Goal: Task Accomplishment & Management: Manage account settings

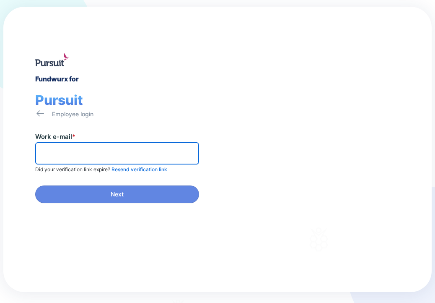
click at [49, 156] on input "text" at bounding box center [117, 153] width 156 height 13
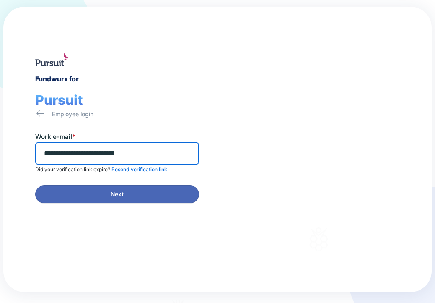
type input "**********"
click at [115, 192] on span "Next" at bounding box center [117, 194] width 13 height 8
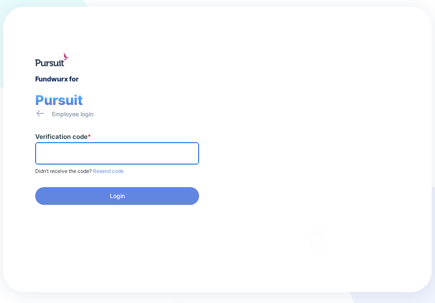
click at [51, 148] on input "text" at bounding box center [117, 153] width 156 height 13
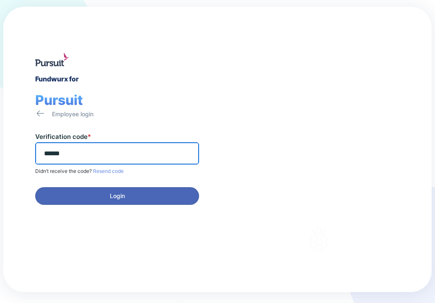
type input "******"
click at [104, 198] on span "Login" at bounding box center [117, 196] width 153 height 8
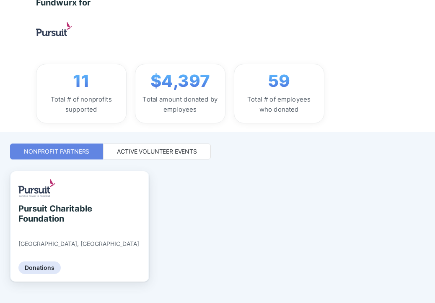
scroll to position [98, 0]
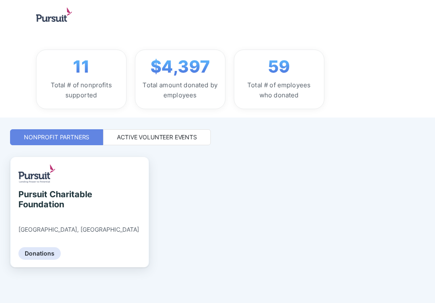
click at [145, 136] on div "Active Volunteer Events" at bounding box center [157, 137] width 80 height 8
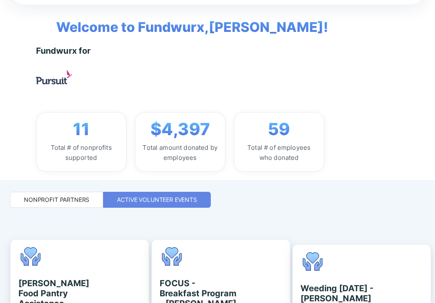
scroll to position [0, 0]
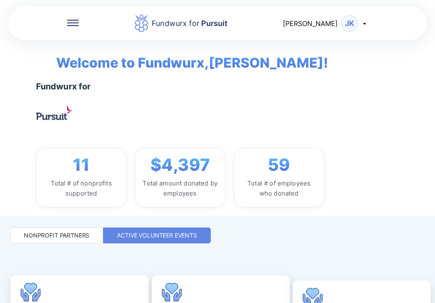
click at [44, 230] on div "Nonprofit Partners" at bounding box center [56, 235] width 93 height 16
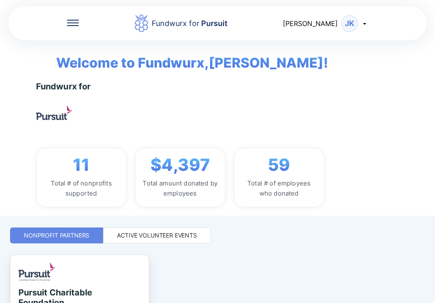
click at [151, 237] on div "Active Volunteer Events" at bounding box center [157, 235] width 80 height 8
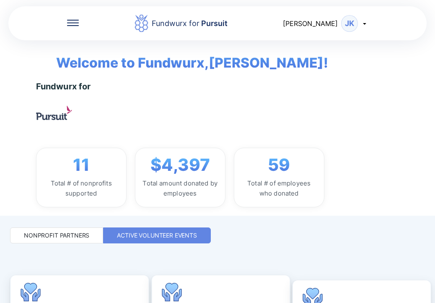
click at [91, 172] on div "11 Total # of nonprofits supported" at bounding box center [81, 178] width 91 height 60
click at [364, 24] on icon at bounding box center [365, 23] width 7 height 7
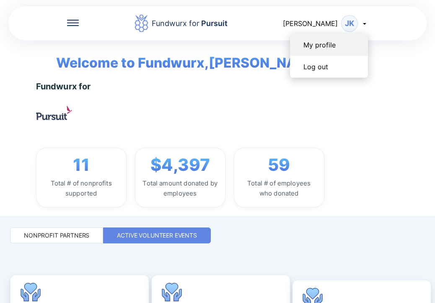
click at [344, 43] on div "My profile" at bounding box center [329, 45] width 78 height 22
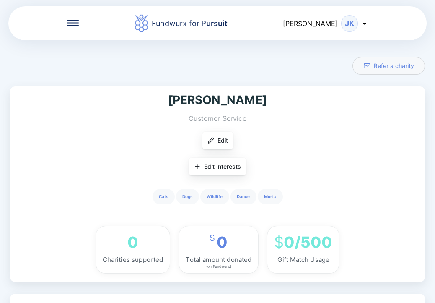
click at [75, 23] on icon at bounding box center [73, 22] width 12 height 1
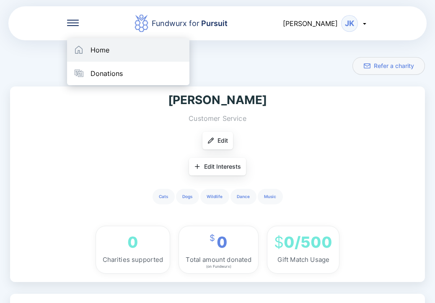
click at [94, 50] on div "Home" at bounding box center [100, 50] width 19 height 8
